Goal: Information Seeking & Learning: Learn about a topic

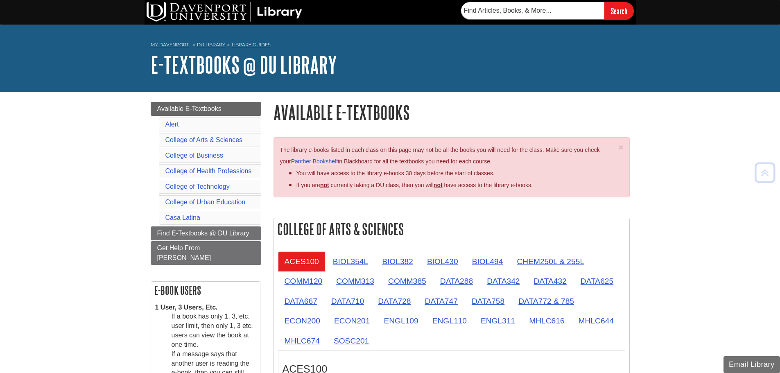
scroll to position [489, 0]
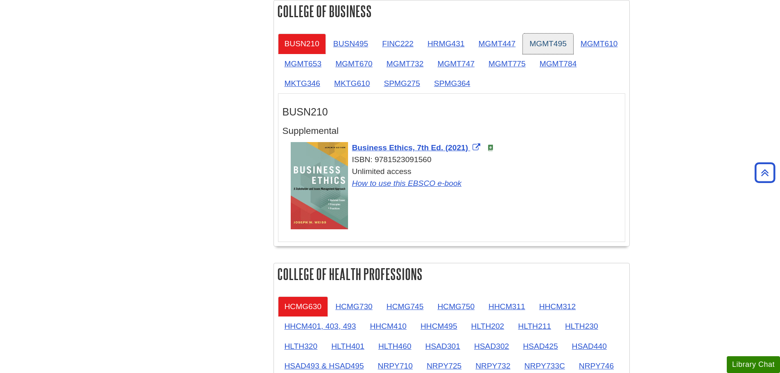
click at [539, 46] on link "MGMT495" at bounding box center [548, 44] width 50 height 20
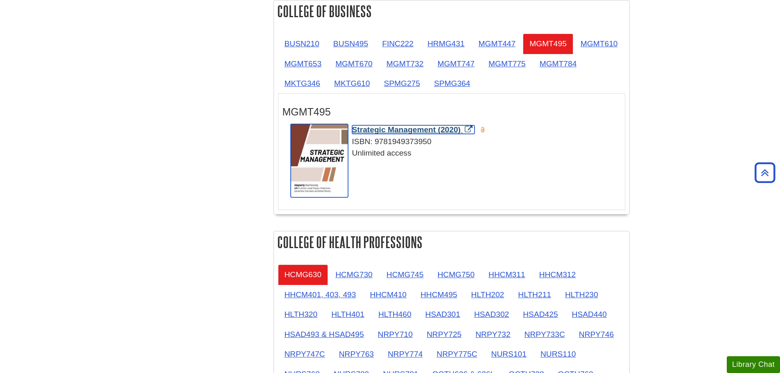
click at [451, 127] on span "Strategic Management (2020)" at bounding box center [406, 129] width 109 height 9
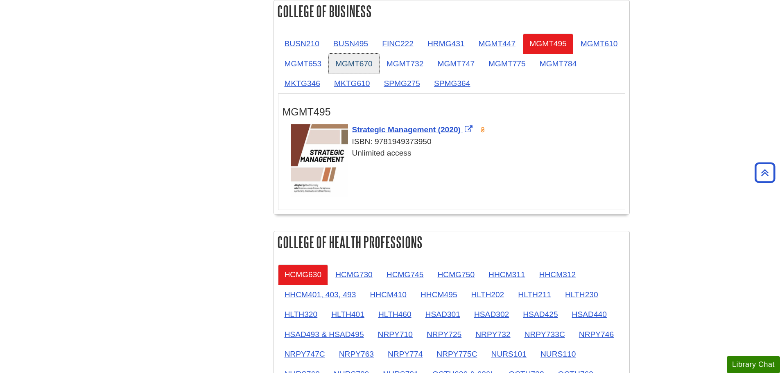
click at [379, 66] on link "MGMT670" at bounding box center [354, 64] width 50 height 20
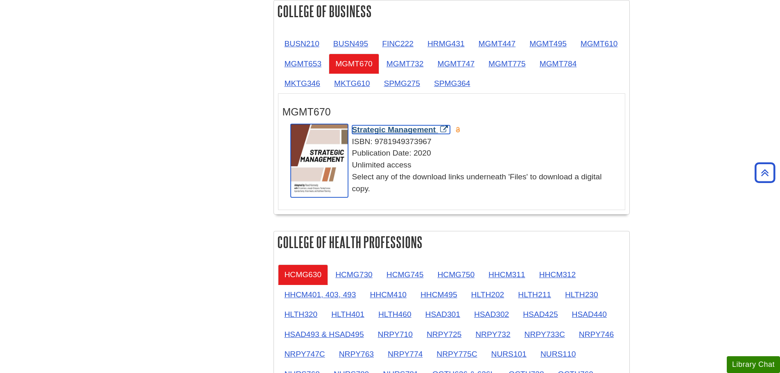
click at [411, 129] on span "Strategic Management" at bounding box center [394, 129] width 84 height 9
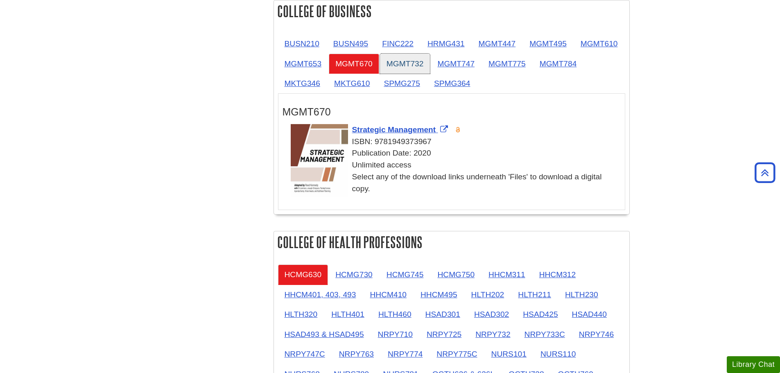
click at [430, 63] on link "MGMT732" at bounding box center [405, 64] width 50 height 20
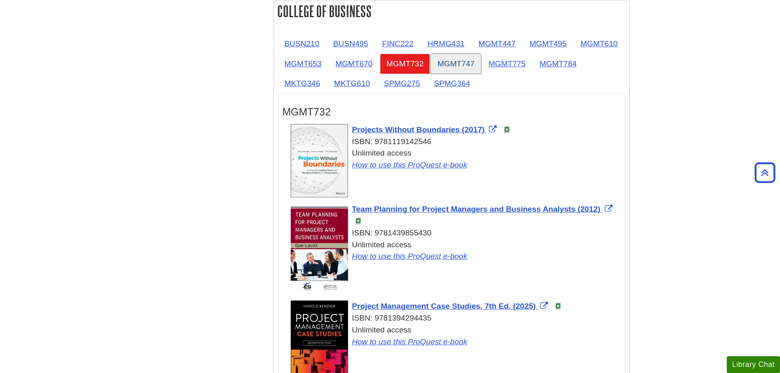
click at [481, 65] on link "MGMT747" at bounding box center [456, 64] width 50 height 20
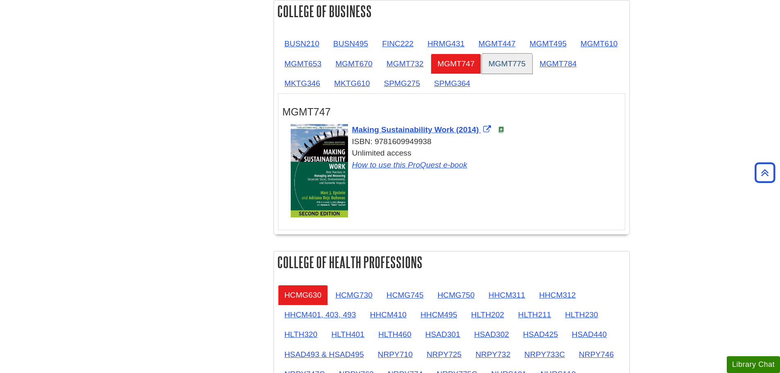
click at [532, 66] on link "MGMT775" at bounding box center [507, 64] width 50 height 20
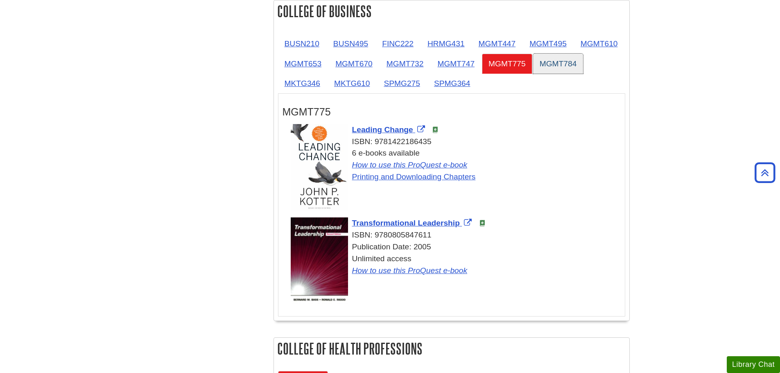
click at [533, 74] on link "MGMT784" at bounding box center [558, 64] width 50 height 20
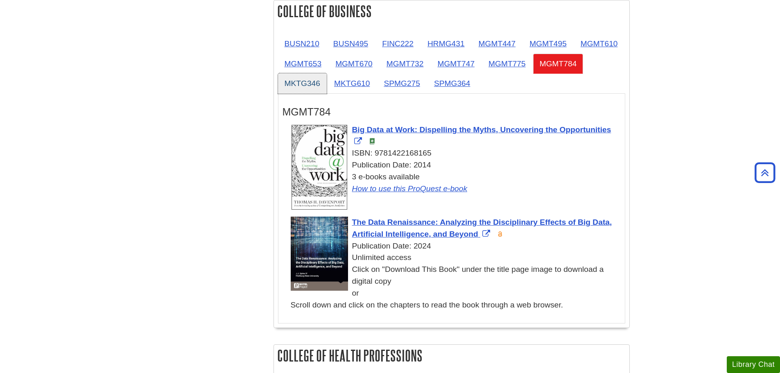
click at [327, 74] on link "MKTG346" at bounding box center [302, 83] width 49 height 20
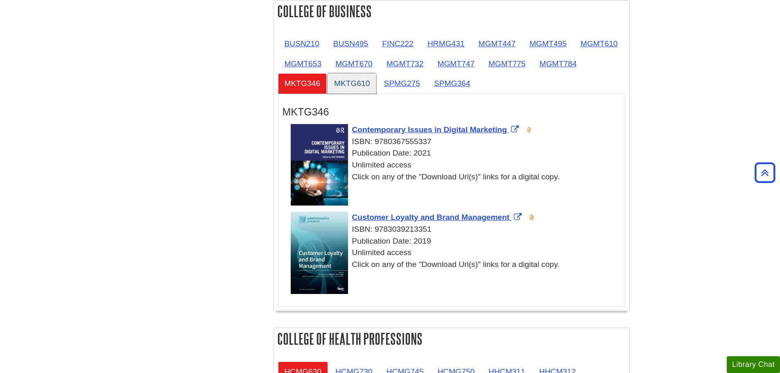
click at [376, 79] on link "MKTG610" at bounding box center [351, 83] width 49 height 20
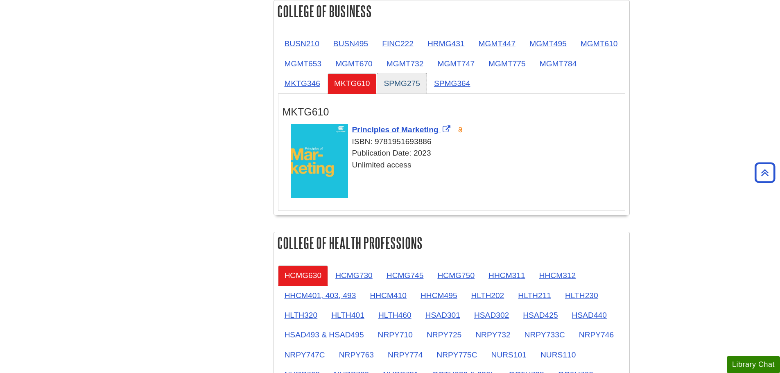
click at [426, 83] on link "SPMG275" at bounding box center [402, 83] width 50 height 20
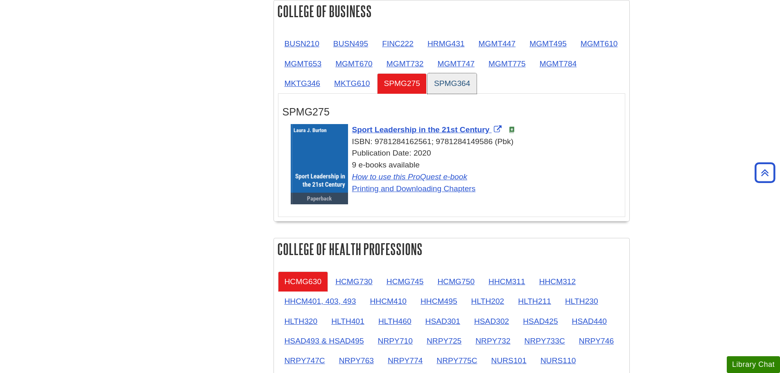
click at [477, 81] on link "SPMG364" at bounding box center [452, 83] width 50 height 20
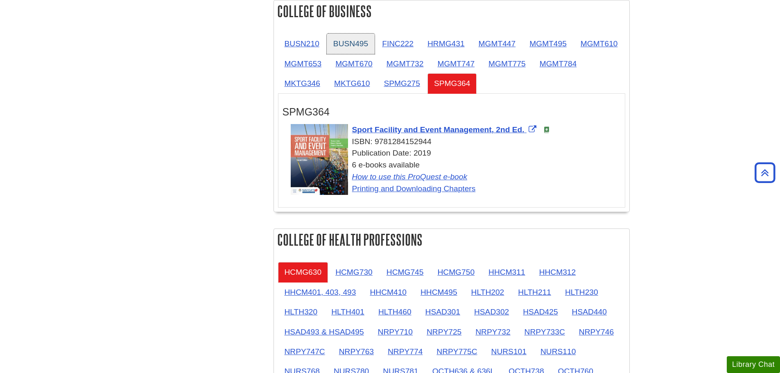
click at [329, 50] on link "BUSN495" at bounding box center [351, 44] width 48 height 20
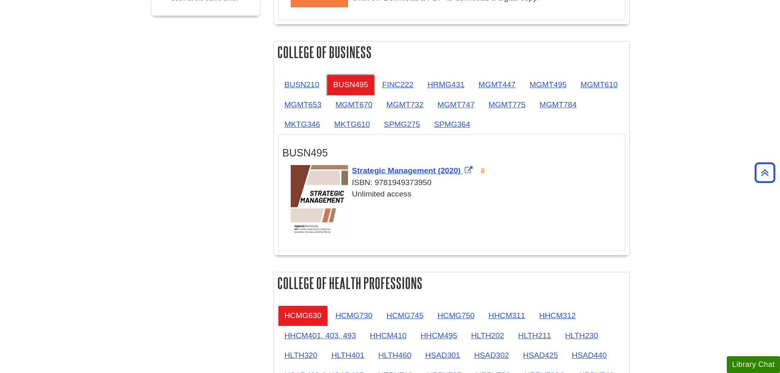
scroll to position [284, 0]
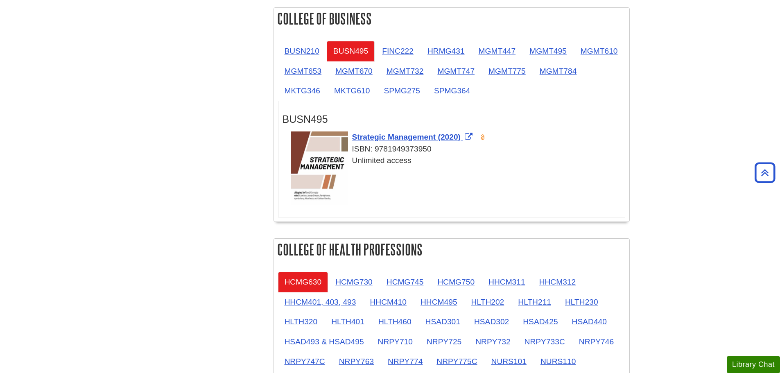
scroll to position [407, 0]
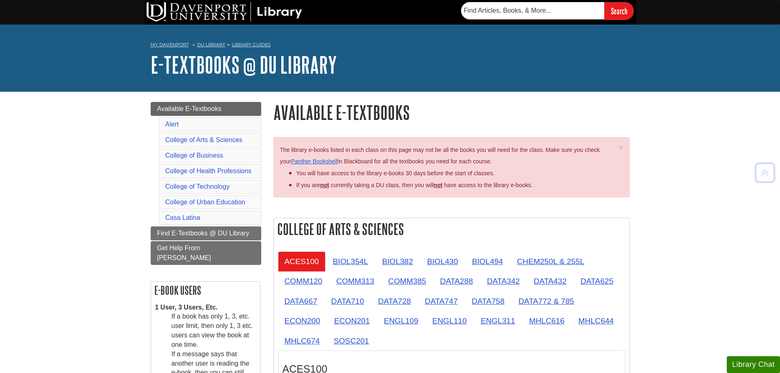
scroll to position [489, 0]
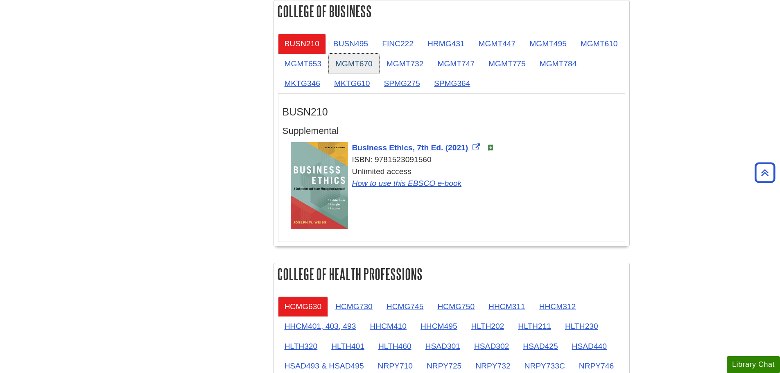
click at [379, 61] on link "MGMT670" at bounding box center [354, 64] width 50 height 20
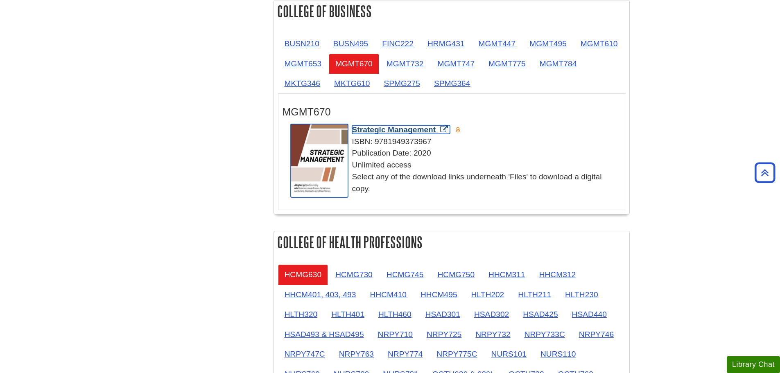
click at [420, 127] on span "Strategic Management" at bounding box center [394, 129] width 84 height 9
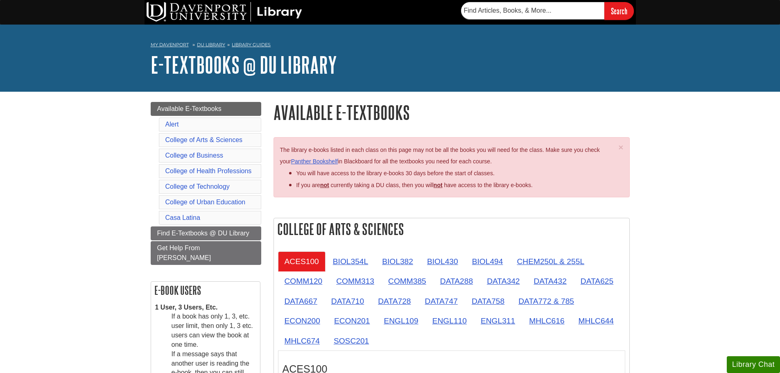
scroll to position [489, 0]
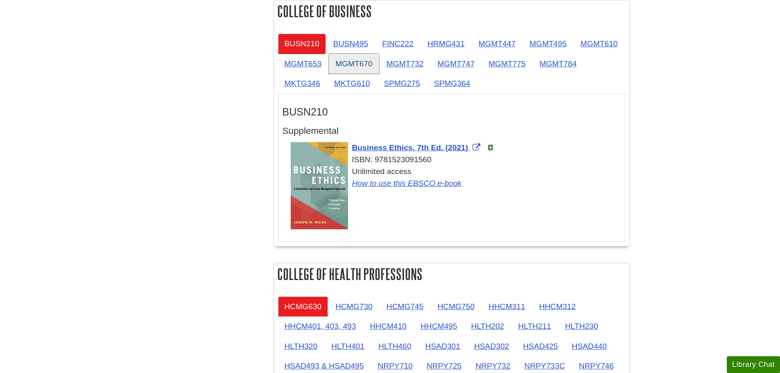
click at [379, 63] on link "MGMT670" at bounding box center [354, 64] width 50 height 20
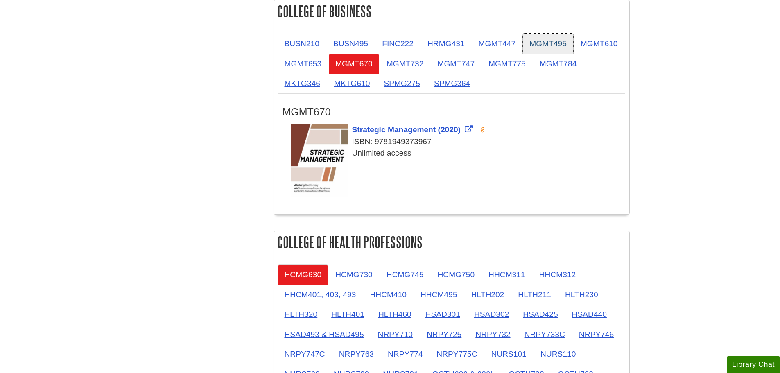
click at [548, 49] on link "MGMT495" at bounding box center [548, 44] width 50 height 20
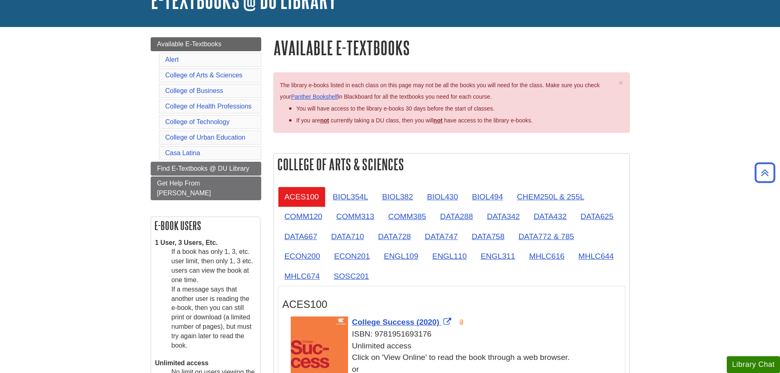
scroll to position [0, 0]
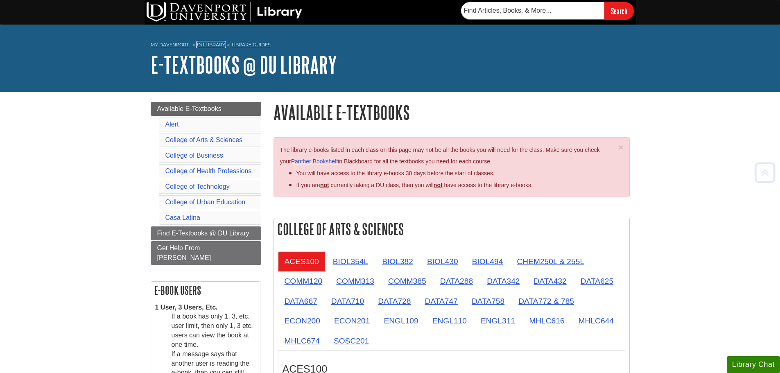
click at [213, 43] on link "DU Library" at bounding box center [211, 45] width 28 height 6
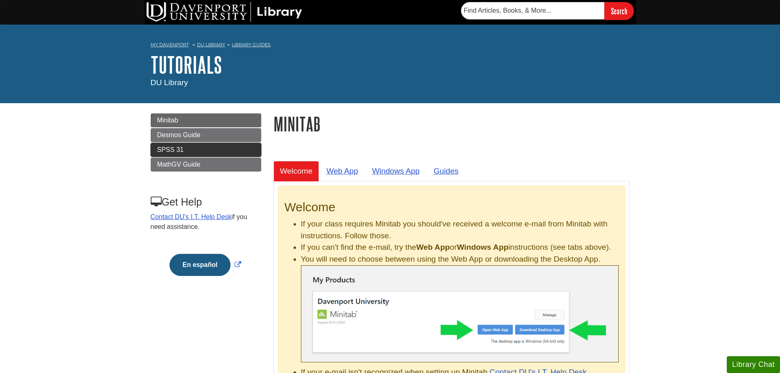
click at [233, 145] on link "SPSS 31" at bounding box center [206, 150] width 110 height 14
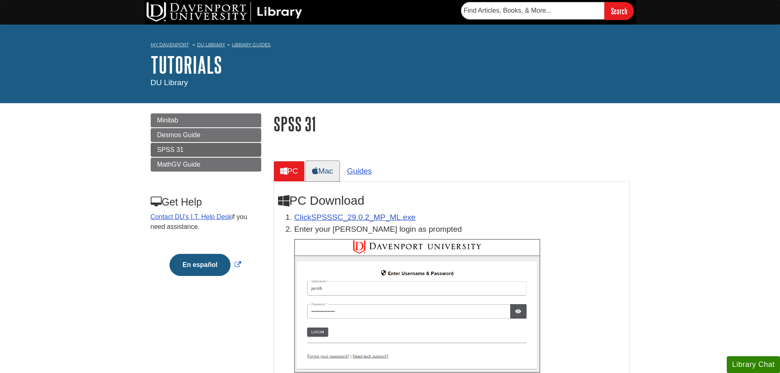
click at [334, 171] on link "Mac" at bounding box center [322, 171] width 34 height 20
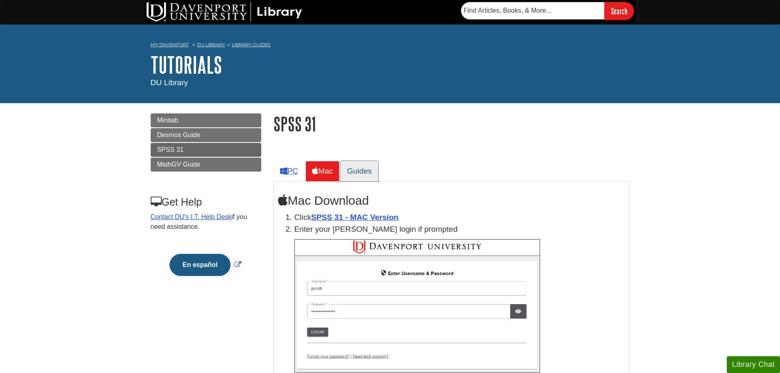
click at [362, 168] on link "Guides" at bounding box center [359, 171] width 38 height 20
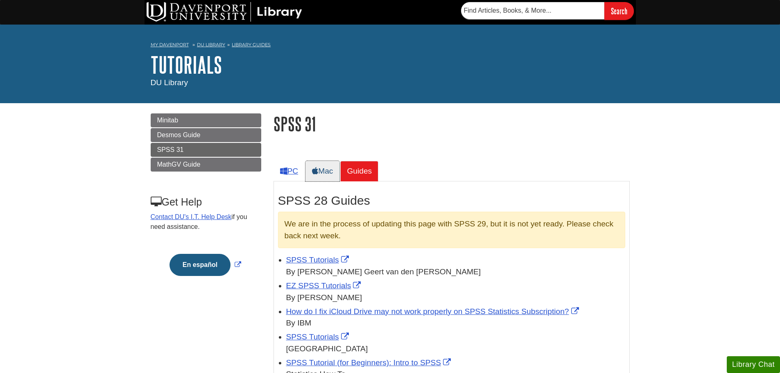
click at [331, 170] on link "Mac" at bounding box center [322, 171] width 34 height 20
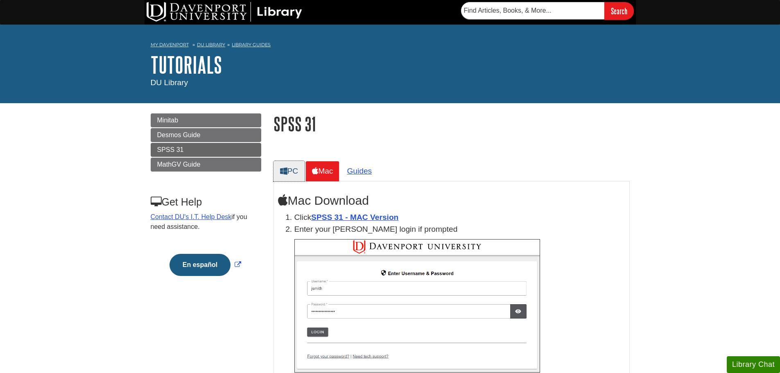
click at [293, 170] on link "PC" at bounding box center [289, 171] width 32 height 20
click at [318, 174] on icon at bounding box center [315, 171] width 6 height 8
click at [372, 169] on link "Guides" at bounding box center [359, 171] width 38 height 20
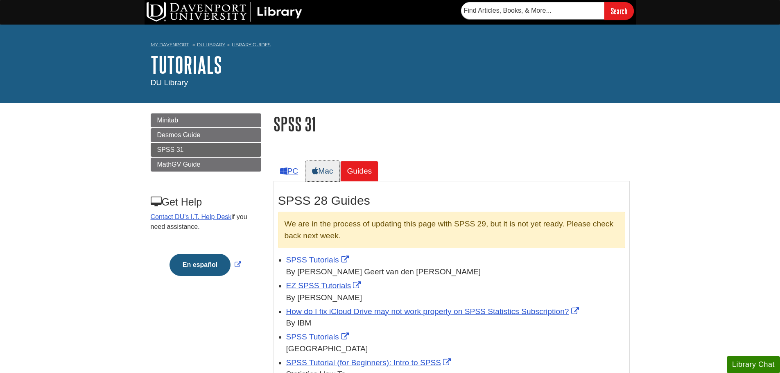
click at [320, 169] on link "Mac" at bounding box center [322, 171] width 34 height 20
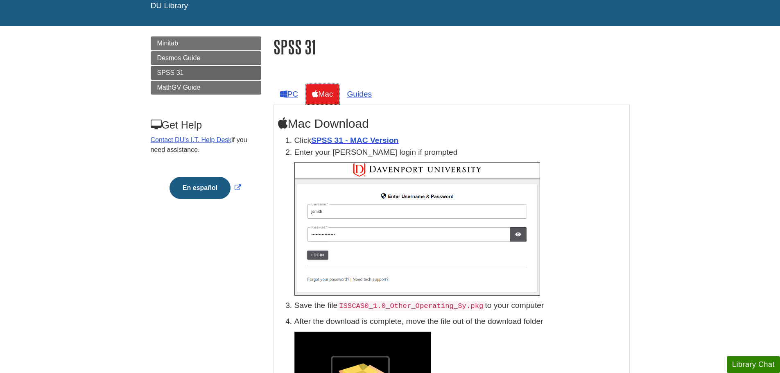
scroll to position [82, 0]
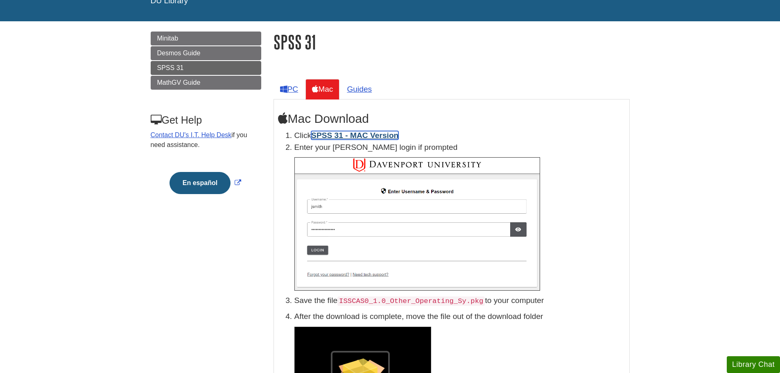
click at [380, 137] on link "SPSS 31 - MAC Version" at bounding box center [354, 135] width 87 height 9
